Goal: Task Accomplishment & Management: Use online tool/utility

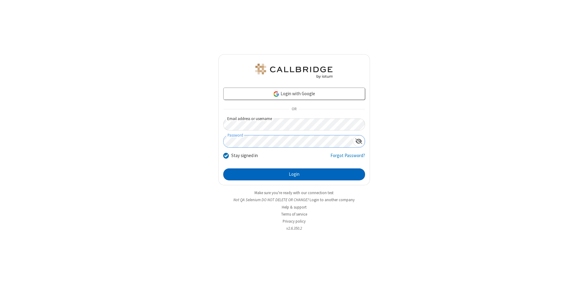
click at [294, 175] on button "Login" at bounding box center [294, 175] width 142 height 12
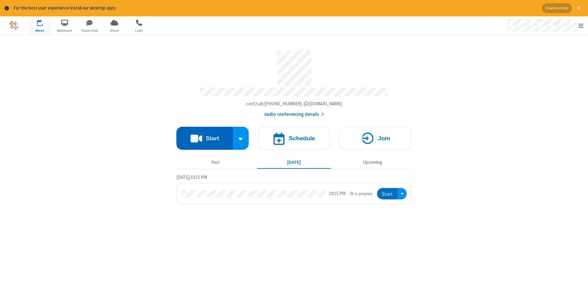
click at [205, 136] on button "Start" at bounding box center [204, 138] width 57 height 23
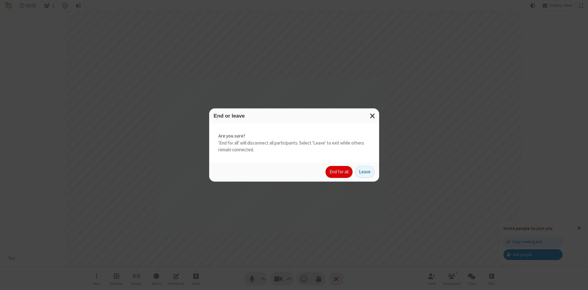
click at [340, 172] on button "End for all" at bounding box center [339, 172] width 27 height 12
